Goal: Submit feedback/report problem

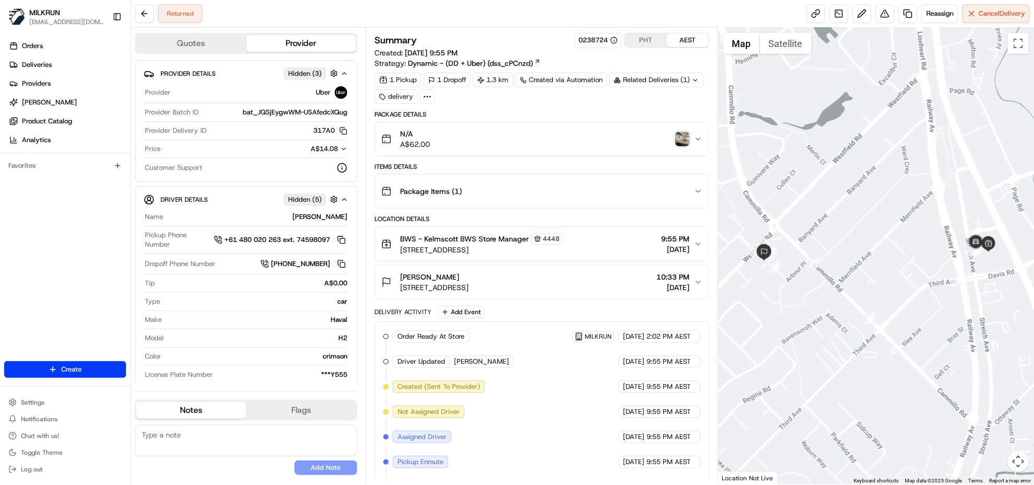
click at [681, 141] on img "button" at bounding box center [682, 139] width 15 height 15
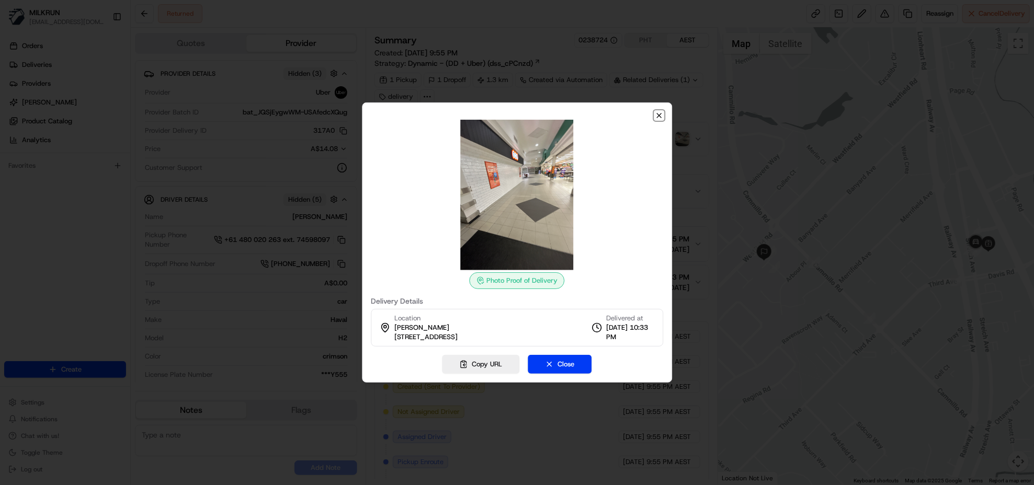
click at [662, 113] on icon "button" at bounding box center [659, 115] width 8 height 8
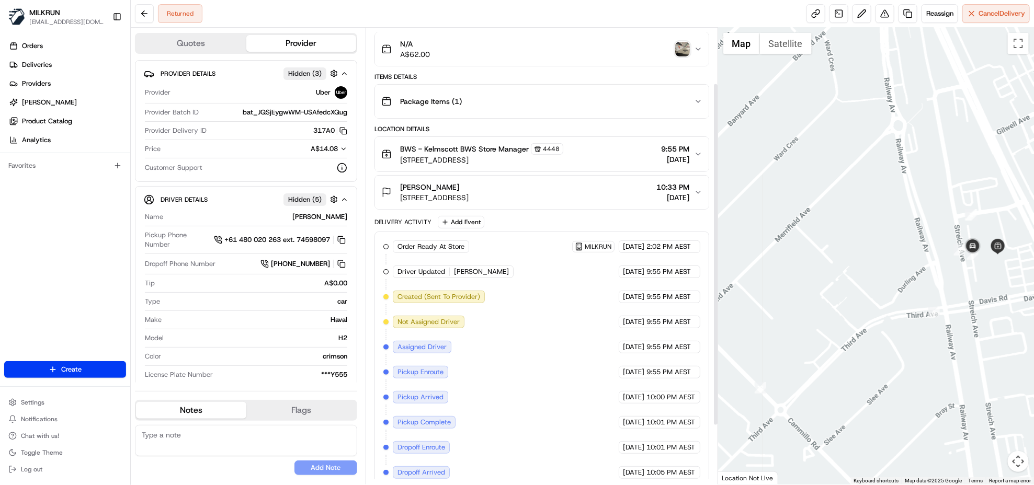
scroll to position [22, 0]
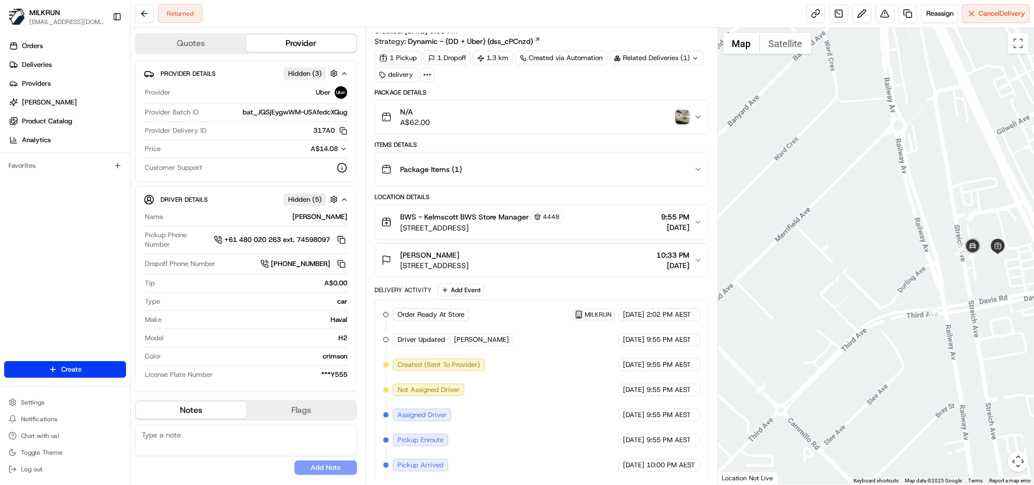
click at [681, 115] on img "button" at bounding box center [682, 117] width 15 height 15
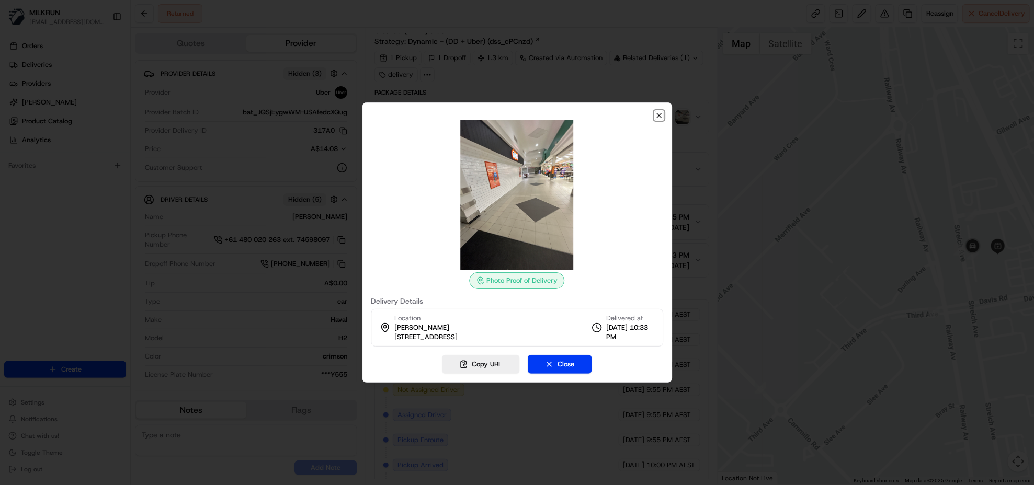
click at [655, 114] on icon "button" at bounding box center [659, 115] width 8 height 8
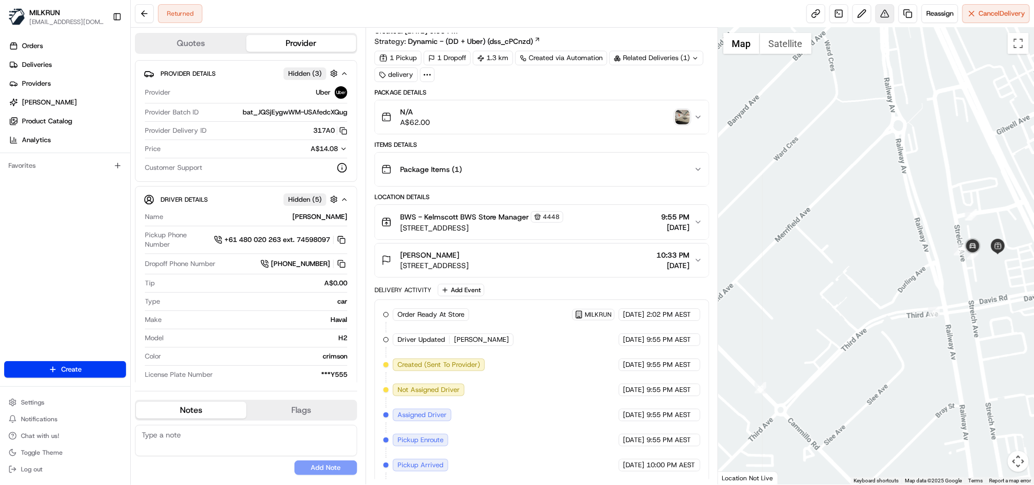
click at [883, 16] on button at bounding box center [885, 13] width 19 height 19
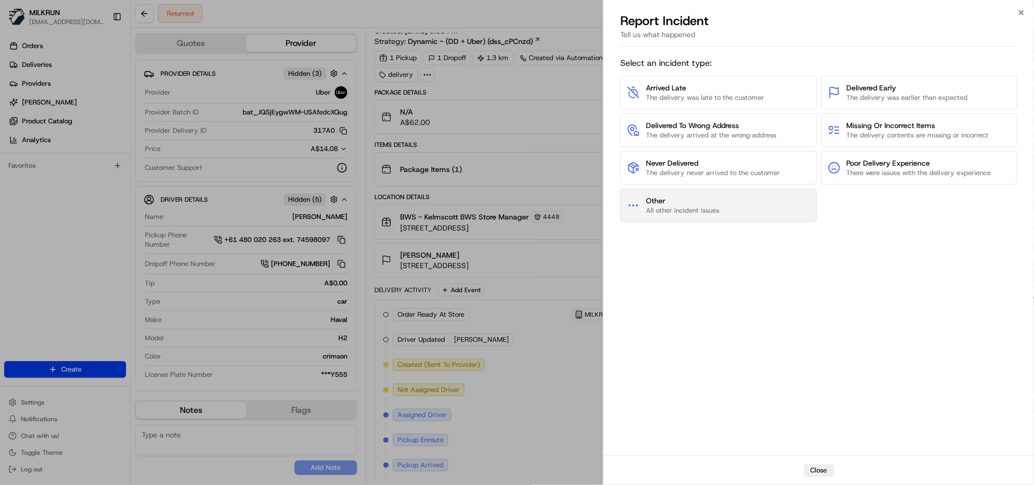
click at [688, 218] on button "Other All other incident issues" at bounding box center [718, 205] width 196 height 33
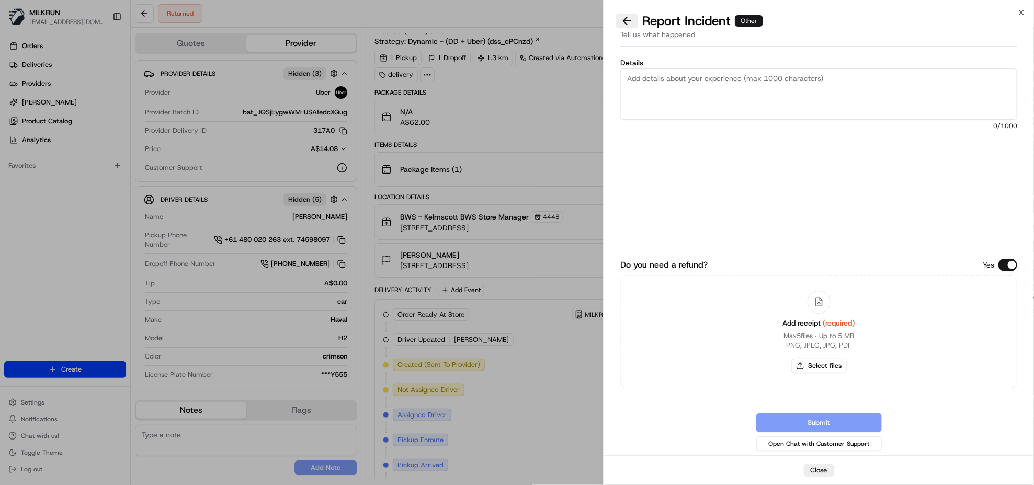
click at [626, 22] on button at bounding box center [627, 21] width 22 height 15
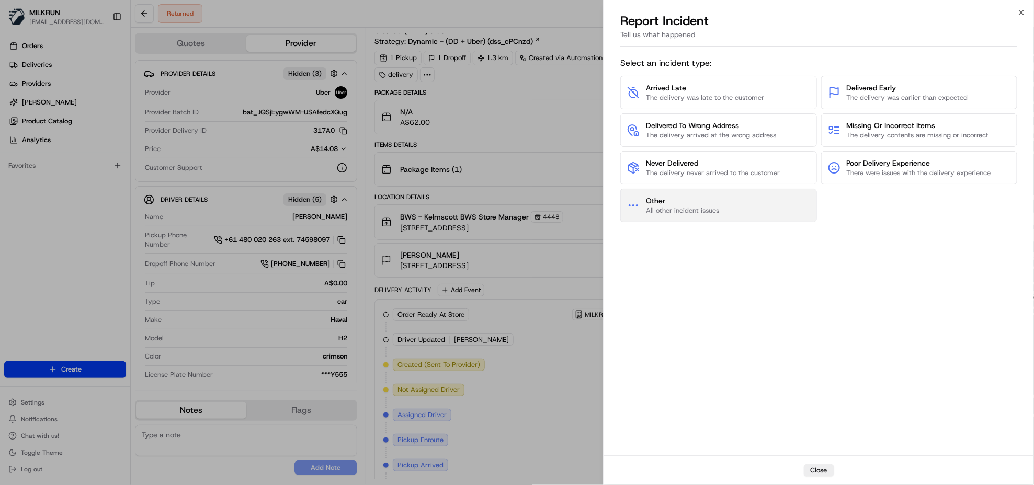
click at [741, 213] on button "Other All other incident issues" at bounding box center [718, 205] width 196 height 33
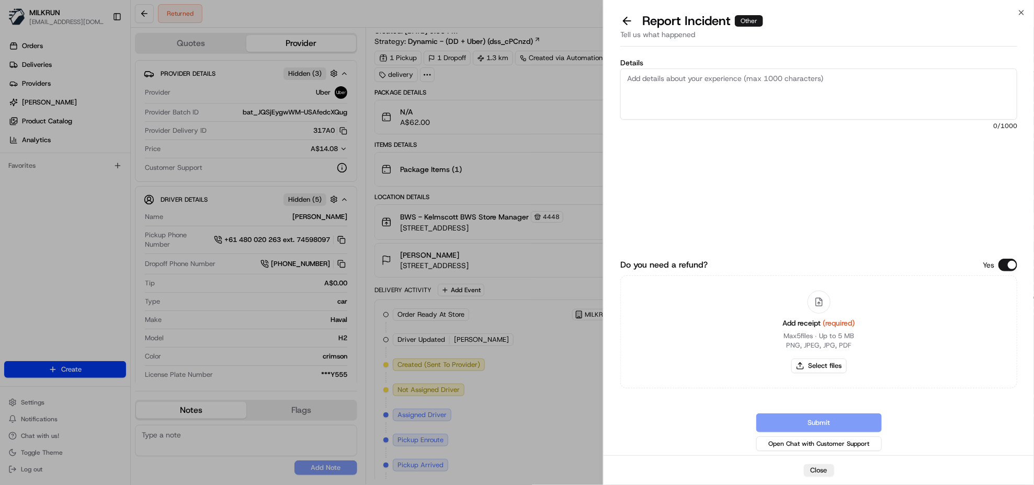
click at [667, 78] on textarea "Details" at bounding box center [818, 94] width 397 height 51
click at [644, 81] on textarea "Details" at bounding box center [818, 94] width 397 height 51
type textarea "Delivery status returned but the store said the item has bot been returned yet.…"
click at [827, 367] on button "Select files" at bounding box center [818, 366] width 55 height 15
type input "C:\fakepath\[PERSON_NAME]pdf"
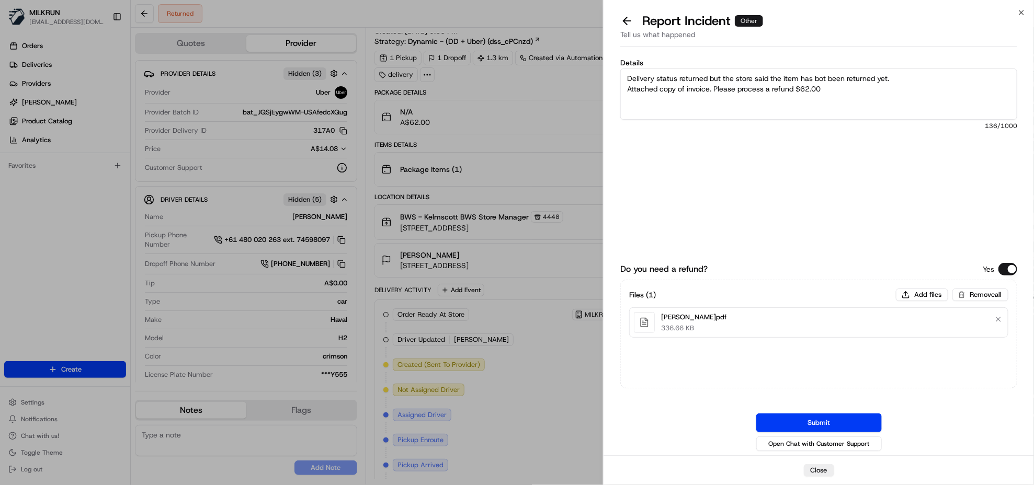
click at [818, 78] on textarea "Delivery status returned but the store said the item has bot been returned yet.…" at bounding box center [818, 94] width 397 height 51
type textarea "Delivery status returned but the store said the item has not been returned yet.…"
click at [825, 425] on button "Submit" at bounding box center [819, 423] width 126 height 19
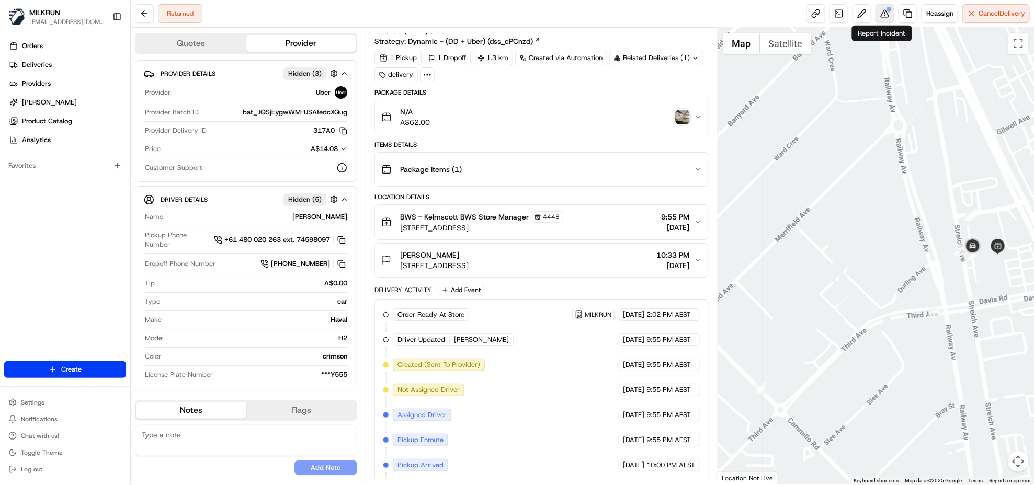
click at [881, 9] on button at bounding box center [885, 13] width 19 height 19
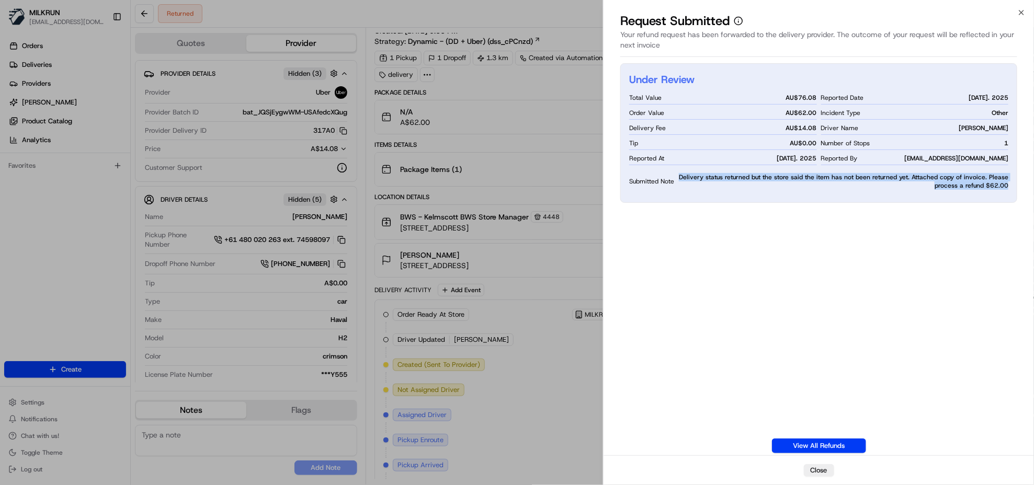
drag, startPoint x: 676, startPoint y: 177, endPoint x: 1008, endPoint y: 190, distance: 332.4
click at [1008, 190] on div "Under Review Total Value AU$ 76.08 Order Value AU$ 62.00 Delivery Fee AU$ 14.08…" at bounding box center [818, 133] width 397 height 140
copy span "Delivery status returned but the store said the item has not been returned yet.…"
click at [827, 467] on button "Close" at bounding box center [819, 470] width 30 height 13
